Goal: Download file/media

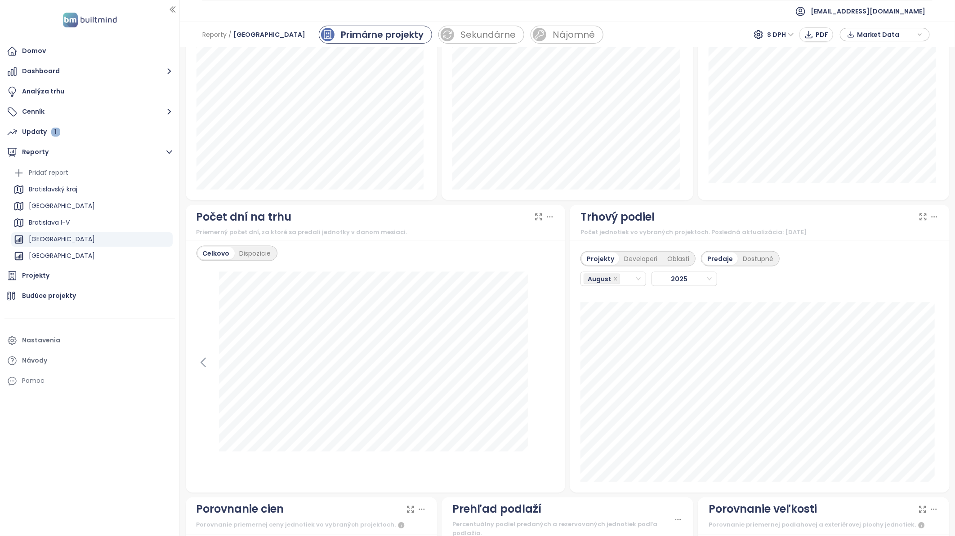
scroll to position [699, 0]
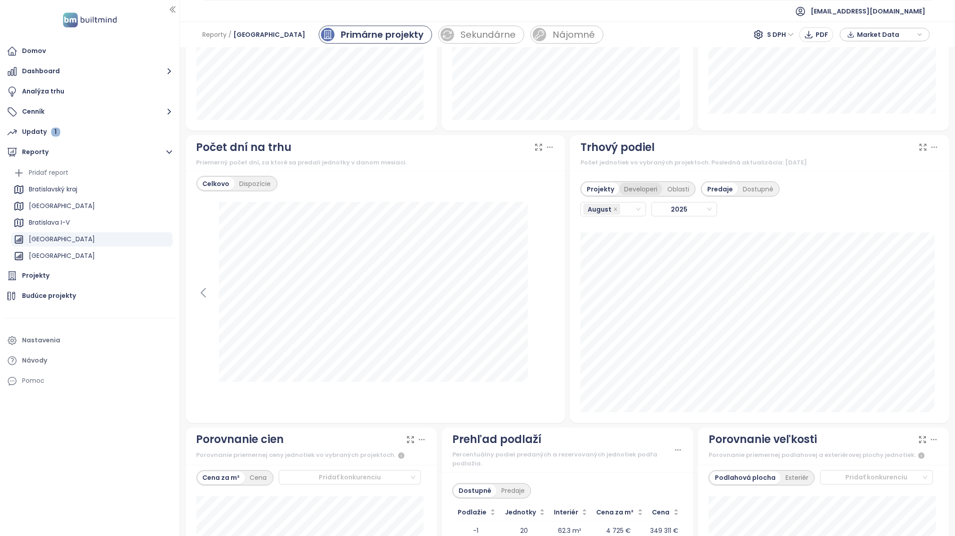
click at [648, 187] on div "Developeri" at bounding box center [640, 189] width 43 height 13
click at [624, 213] on div "August" at bounding box center [609, 209] width 51 height 13
click at [606, 313] on div "July" at bounding box center [609, 314] width 50 height 10
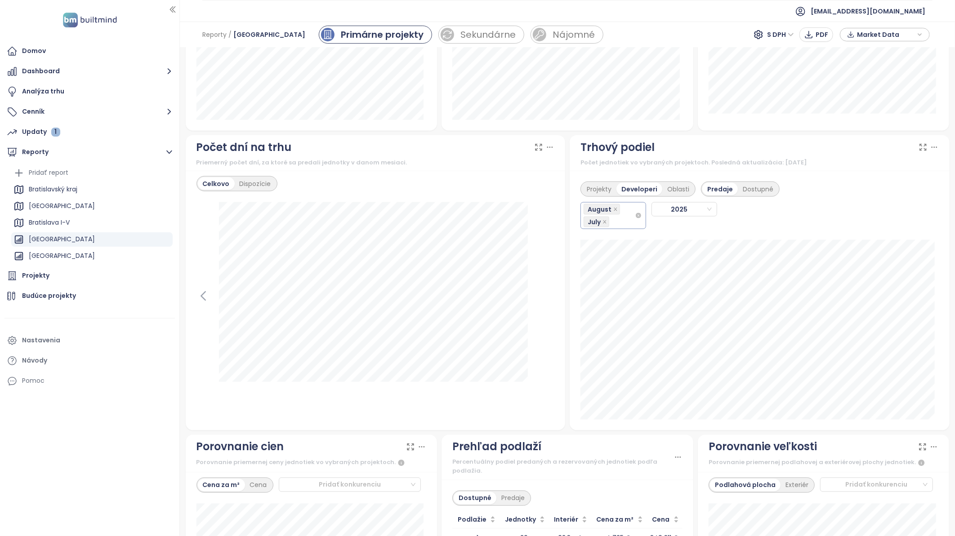
click at [620, 217] on div "August July" at bounding box center [609, 215] width 51 height 25
click at [610, 313] on div "June" at bounding box center [609, 313] width 50 height 10
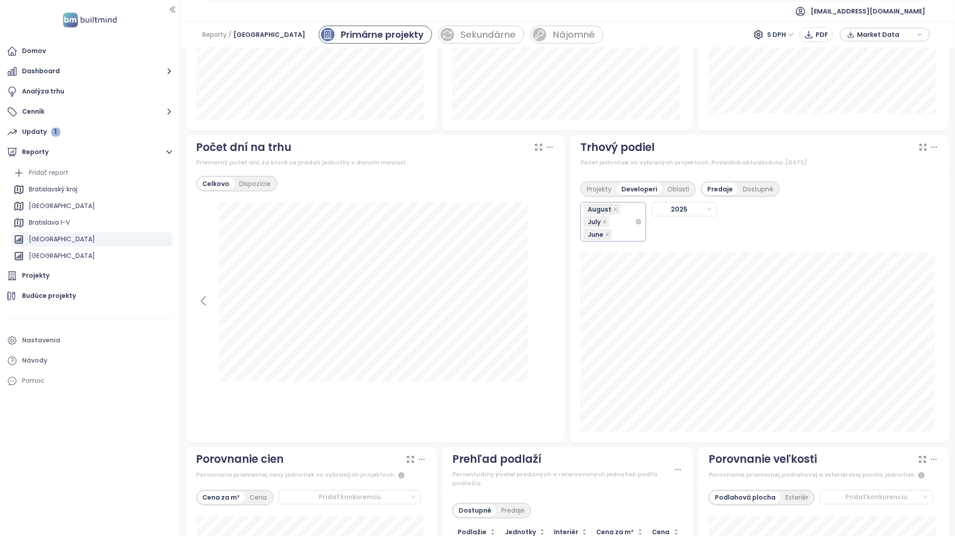
click at [618, 226] on div "August July June" at bounding box center [609, 222] width 51 height 38
click at [605, 309] on div "May" at bounding box center [609, 311] width 50 height 10
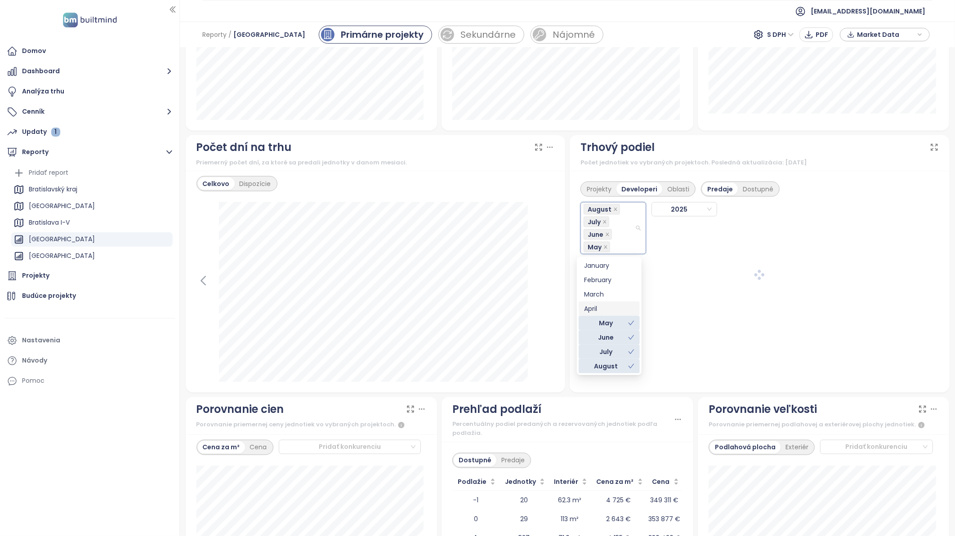
click at [607, 310] on div "April" at bounding box center [609, 309] width 50 height 10
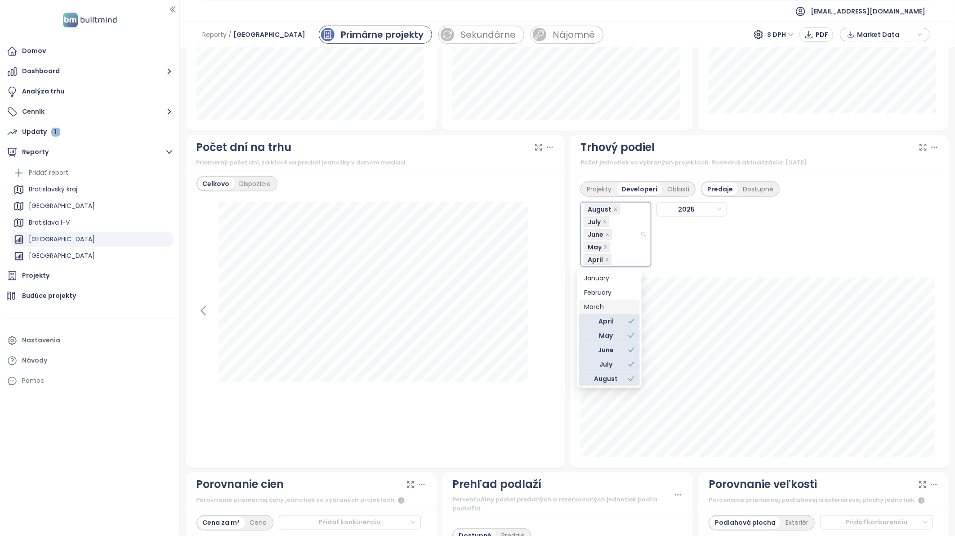
click at [608, 305] on div "March" at bounding box center [609, 307] width 50 height 10
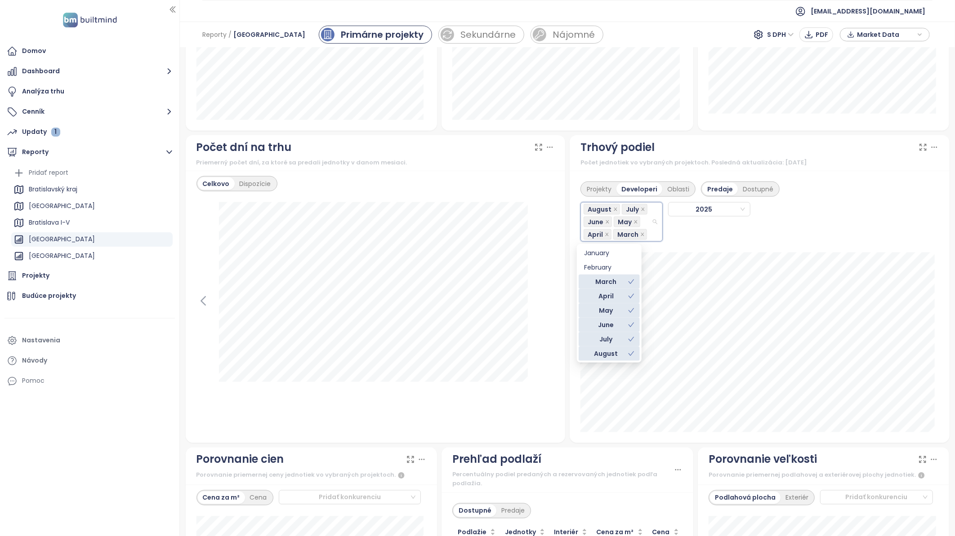
click at [618, 294] on div "April" at bounding box center [606, 296] width 44 height 10
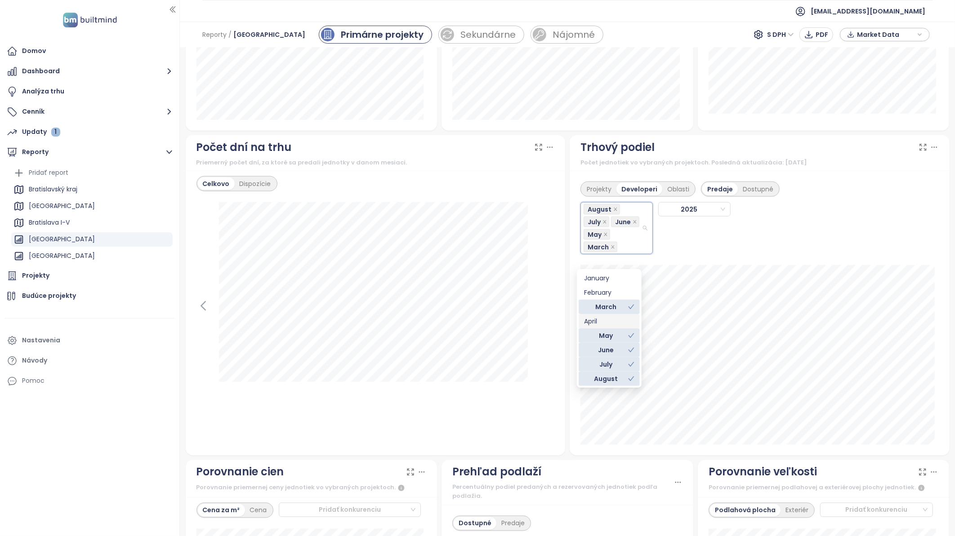
click at [612, 323] on div "April" at bounding box center [609, 322] width 50 height 10
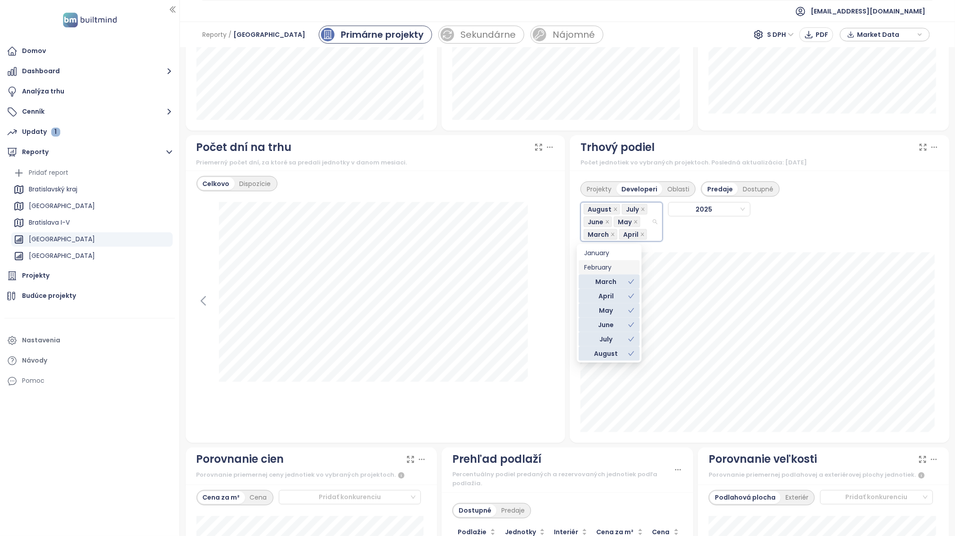
click at [617, 267] on div "February" at bounding box center [609, 268] width 50 height 10
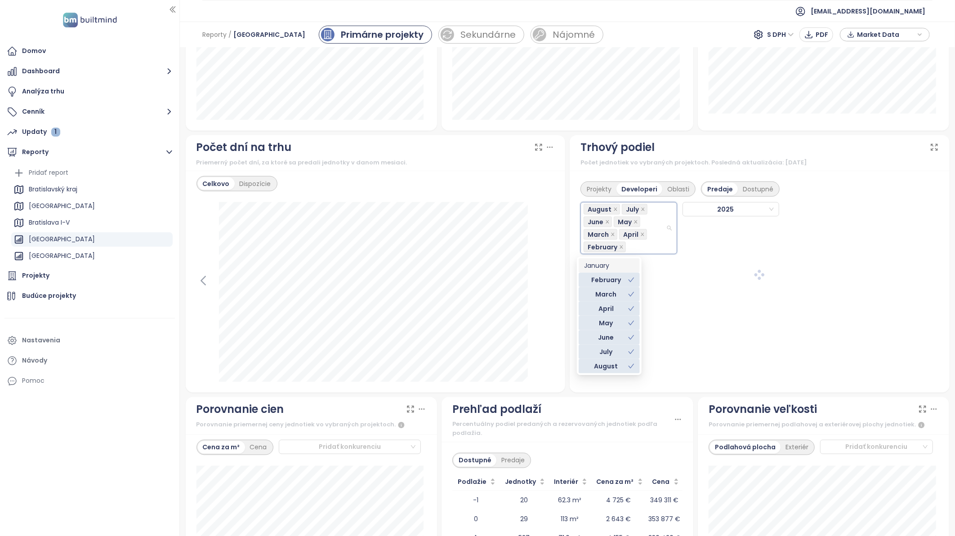
click at [619, 263] on div "January" at bounding box center [609, 266] width 50 height 10
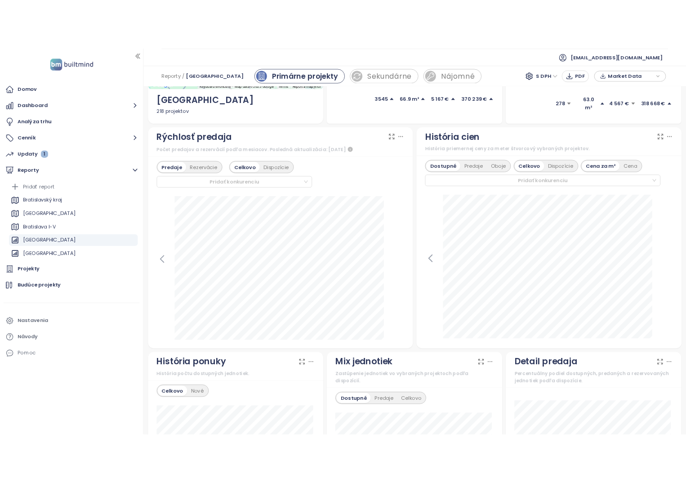
scroll to position [194, 0]
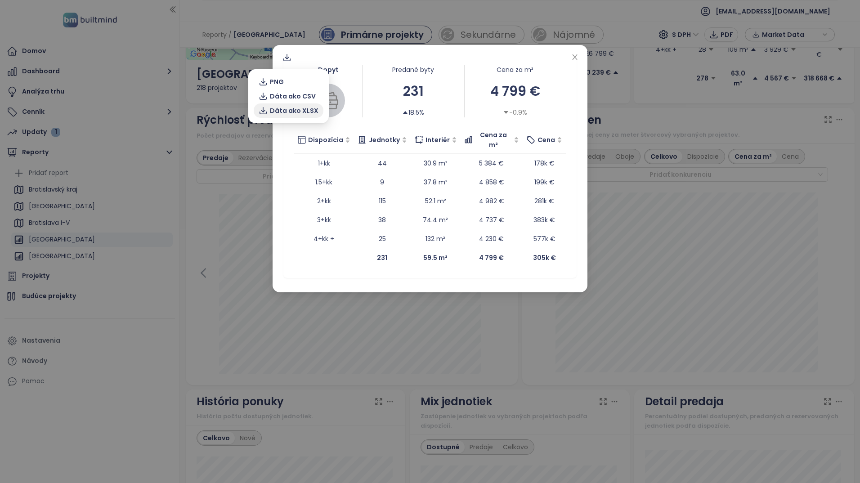
click at [294, 111] on span "Dáta ako XLSX" at bounding box center [294, 111] width 49 height 10
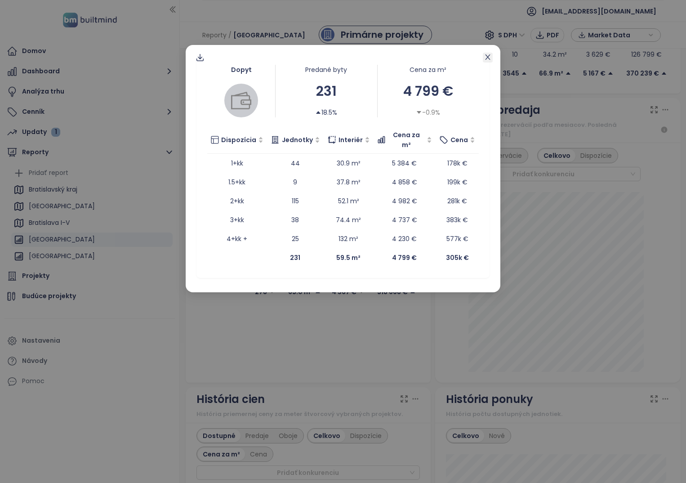
click at [490, 58] on icon "close" at bounding box center [487, 56] width 7 height 7
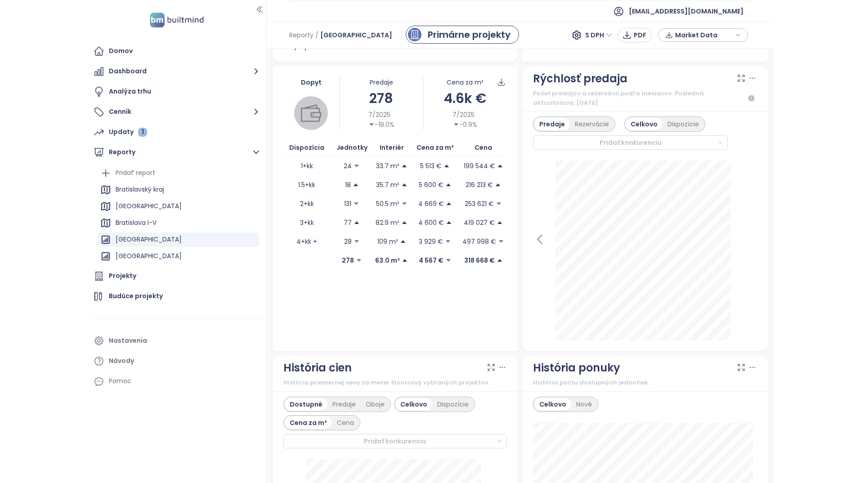
scroll to position [149, 0]
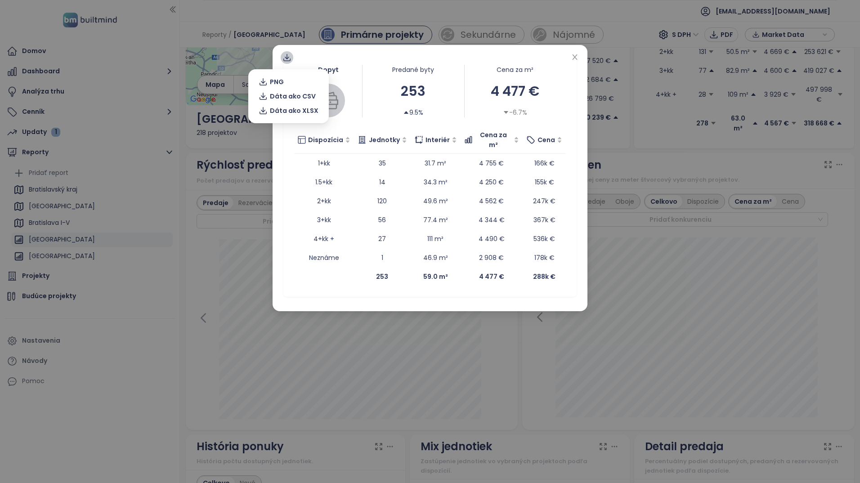
click at [285, 60] on icon at bounding box center [286, 57] width 9 height 9
click at [286, 60] on icon at bounding box center [286, 57] width 9 height 9
click at [298, 113] on span "Dáta ako XLSX" at bounding box center [294, 111] width 49 height 10
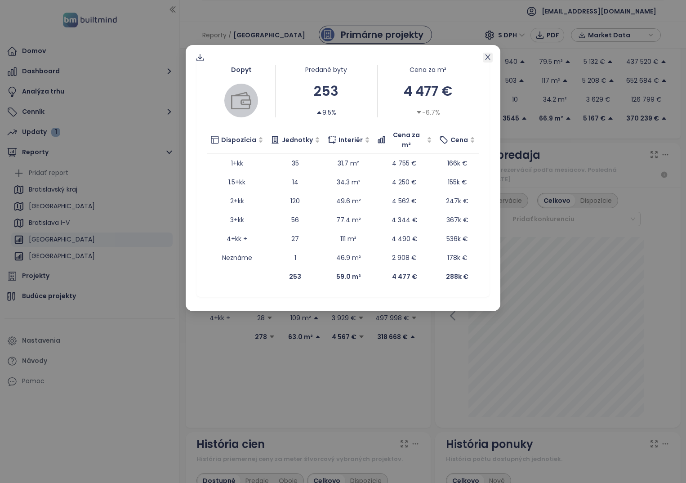
click at [489, 58] on icon "close" at bounding box center [487, 56] width 7 height 7
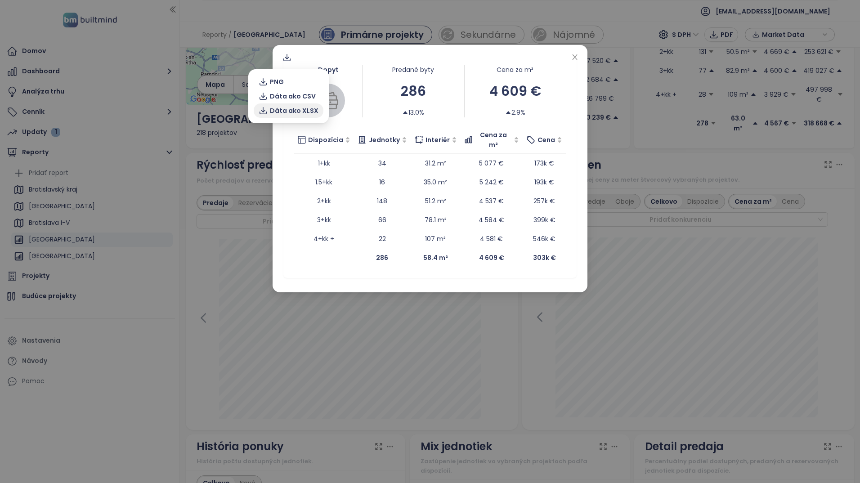
click at [295, 113] on span "Dáta ako XLSX" at bounding box center [294, 111] width 49 height 10
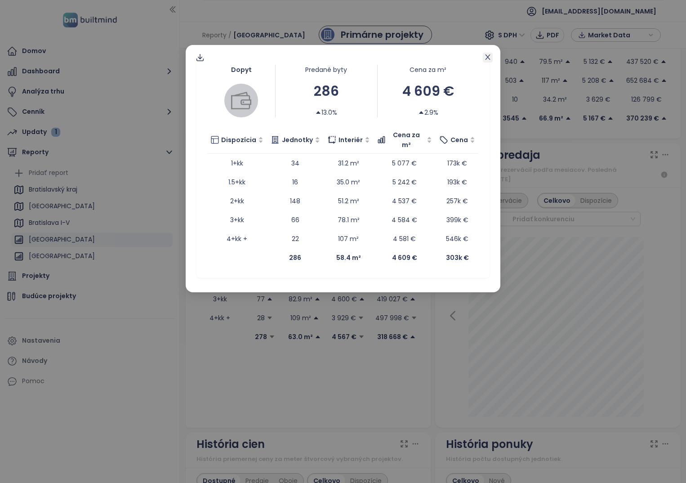
click at [490, 58] on icon "close" at bounding box center [487, 56] width 7 height 7
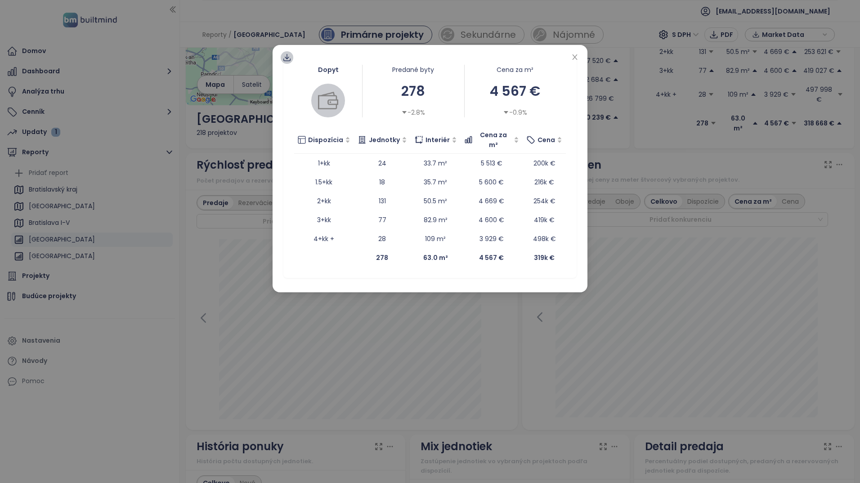
click at [288, 60] on icon at bounding box center [286, 57] width 9 height 9
click at [300, 113] on span "Dáta ako XLSX" at bounding box center [294, 111] width 49 height 10
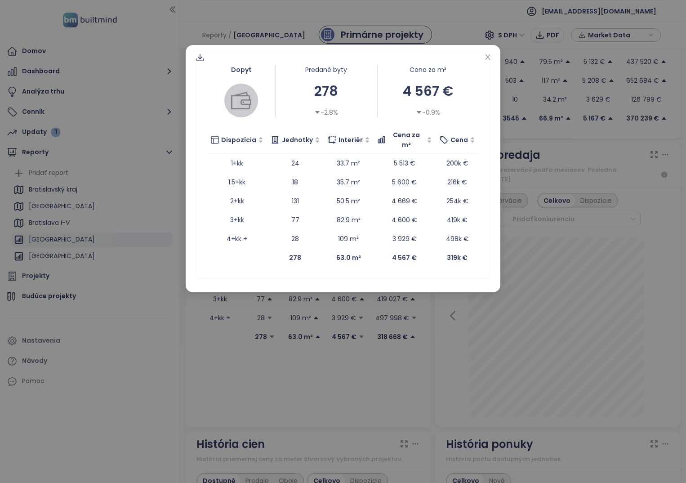
drag, startPoint x: 488, startPoint y: 58, endPoint x: 579, endPoint y: 61, distance: 90.4
click at [488, 58] on icon "close" at bounding box center [487, 56] width 5 height 5
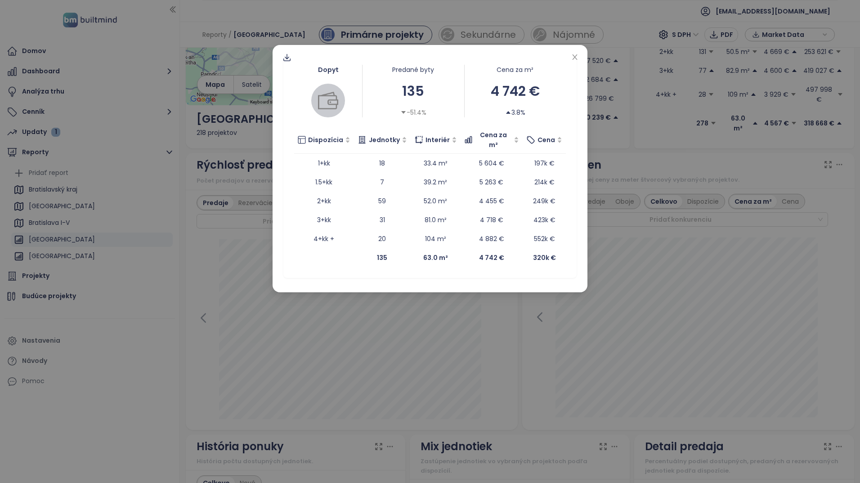
click at [581, 56] on div "Dopyt Predané byty 135 -51.4% Cena za m² 4 742 € 3.8% Dispozícia Jednotky Inter…" at bounding box center [429, 168] width 315 height 247
click at [575, 57] on icon "close" at bounding box center [574, 56] width 7 height 7
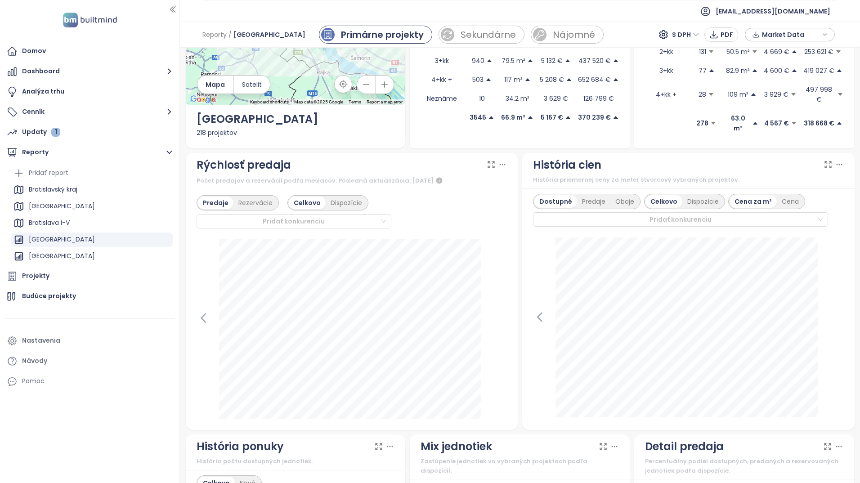
click at [499, 160] on icon at bounding box center [502, 164] width 9 height 9
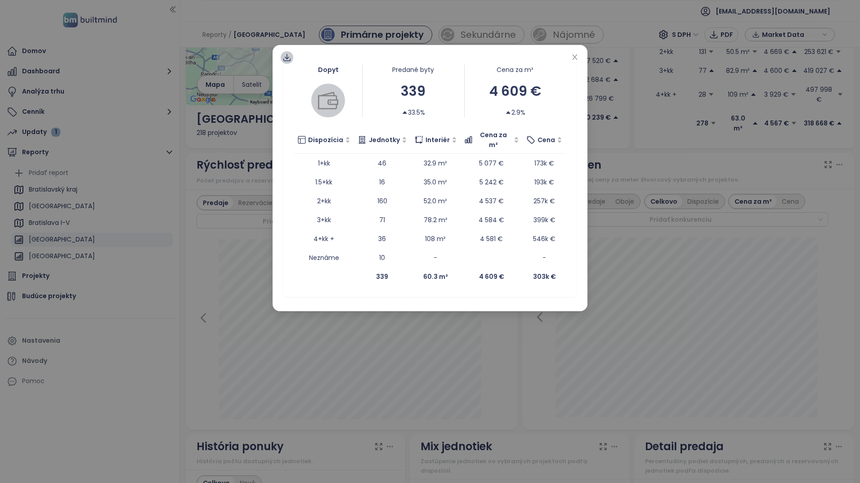
click at [288, 62] on icon at bounding box center [286, 57] width 9 height 9
click at [308, 111] on span "Dáta ako XLSX" at bounding box center [294, 111] width 49 height 10
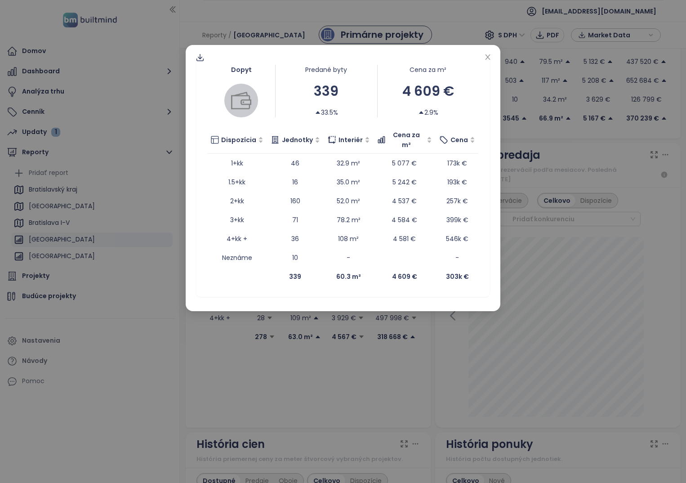
drag, startPoint x: 489, startPoint y: 58, endPoint x: 571, endPoint y: 58, distance: 82.3
click at [489, 58] on icon "close" at bounding box center [487, 56] width 7 height 7
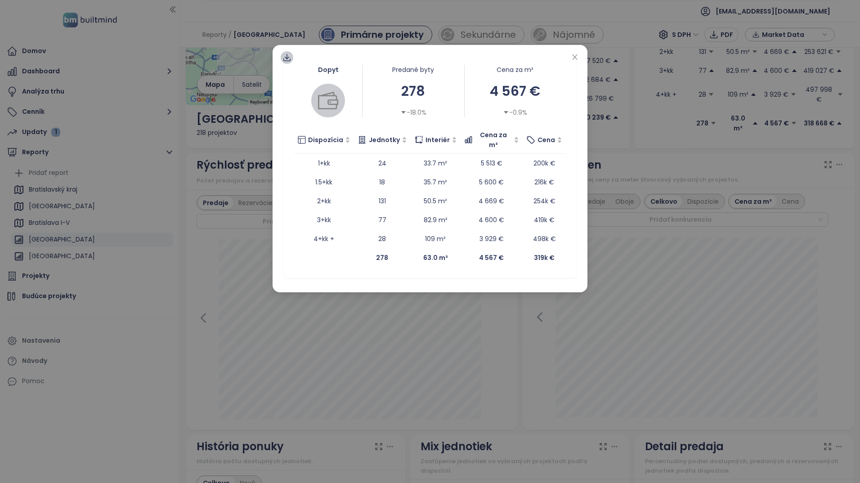
click at [285, 57] on icon at bounding box center [287, 56] width 4 height 5
click at [309, 112] on span "Dáta ako XLSX" at bounding box center [294, 111] width 49 height 10
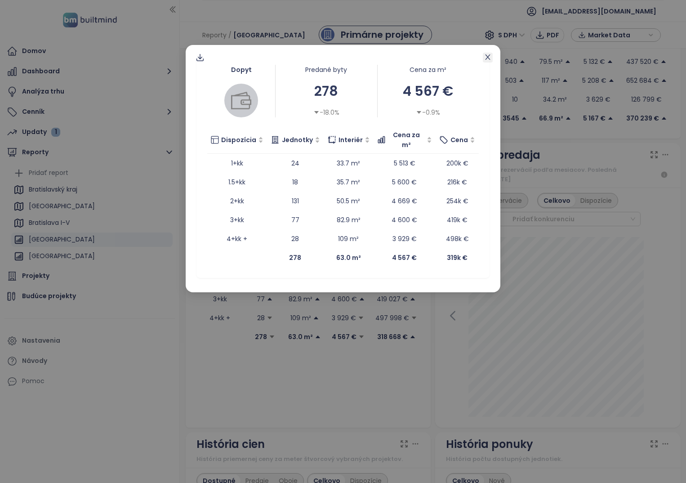
drag, startPoint x: 488, startPoint y: 61, endPoint x: 649, endPoint y: 87, distance: 163.0
click at [488, 61] on span "Close" at bounding box center [488, 58] width 10 height 10
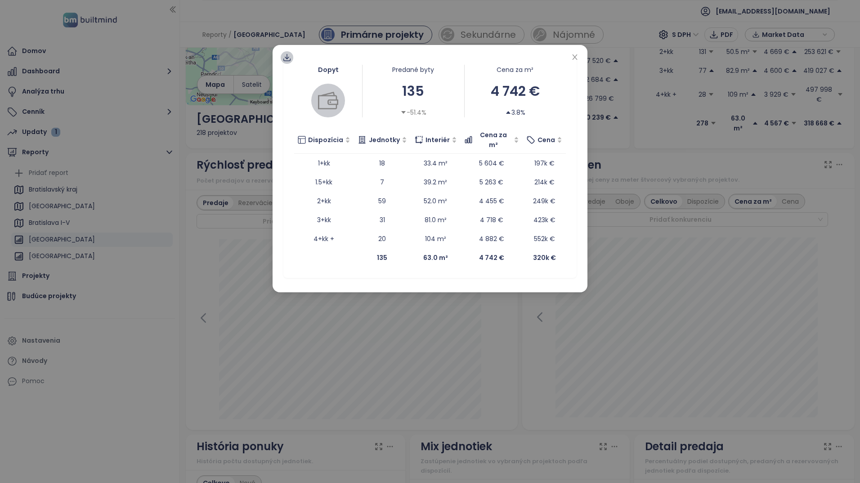
click at [289, 62] on div at bounding box center [287, 57] width 13 height 13
click at [312, 114] on span "Dáta ako XLSX" at bounding box center [294, 111] width 49 height 10
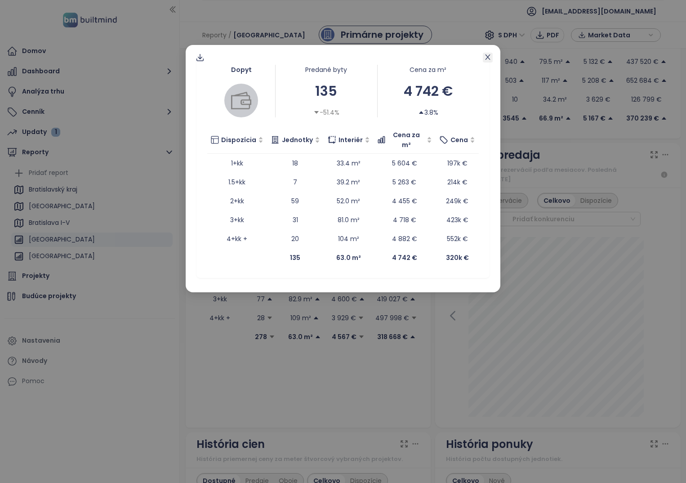
click at [489, 58] on icon "close" at bounding box center [487, 56] width 7 height 7
